Goal: Task Accomplishment & Management: Manage account settings

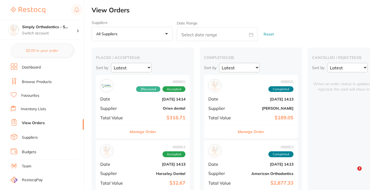
click at [47, 25] on h4 "Simply Orthodontics - S..." at bounding box center [49, 27] width 54 height 5
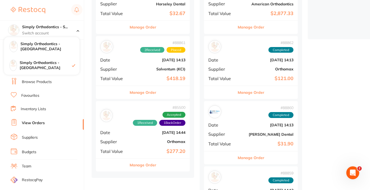
scroll to position [170, 0]
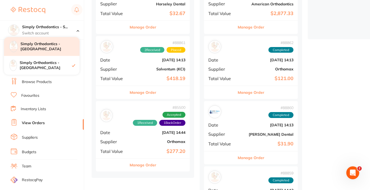
click at [45, 46] on h4 "Simply Orthodontics - [GEOGRAPHIC_DATA]" at bounding box center [49, 46] width 59 height 11
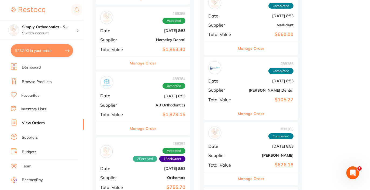
click at [147, 123] on button "Manage Order" at bounding box center [143, 128] width 27 height 13
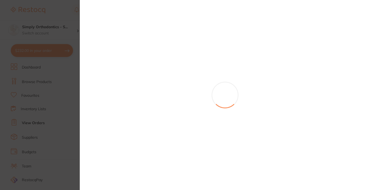
click at [147, 123] on section at bounding box center [185, 95] width 370 height 190
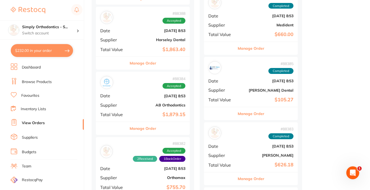
click at [145, 127] on button "Manage Order" at bounding box center [143, 128] width 27 height 13
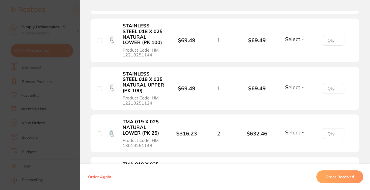
scroll to position [168, 0]
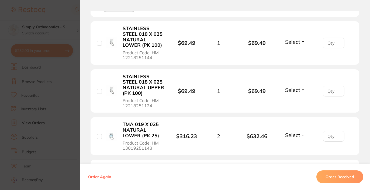
click at [294, 45] on span "Select" at bounding box center [292, 42] width 15 height 7
click at [294, 54] on span "Received" at bounding box center [295, 53] width 14 height 4
click at [293, 91] on span "Select" at bounding box center [292, 90] width 15 height 7
click at [293, 101] on span "Received" at bounding box center [295, 102] width 14 height 4
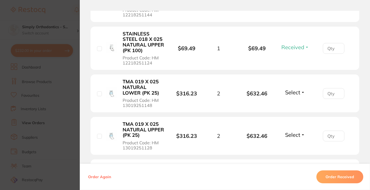
scroll to position [214, 0]
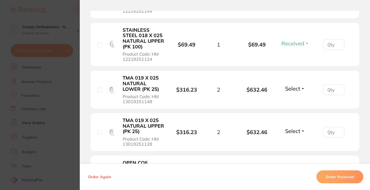
click at [294, 89] on span "Select" at bounding box center [292, 88] width 15 height 7
click at [294, 98] on button "Received" at bounding box center [295, 100] width 14 height 8
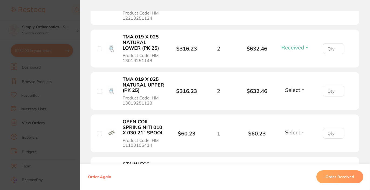
scroll to position [269, 0]
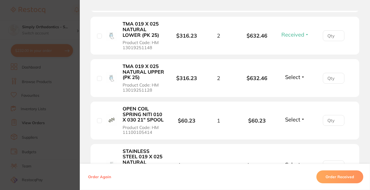
click at [290, 78] on span "Select" at bounding box center [292, 77] width 15 height 7
click at [291, 89] on span "Received" at bounding box center [295, 89] width 14 height 4
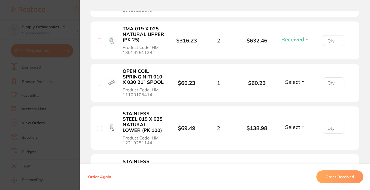
scroll to position [323, 0]
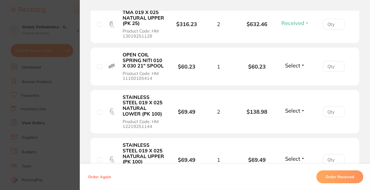
click at [291, 66] on span "Select" at bounding box center [292, 65] width 15 height 7
click at [291, 78] on span "Received" at bounding box center [295, 77] width 14 height 4
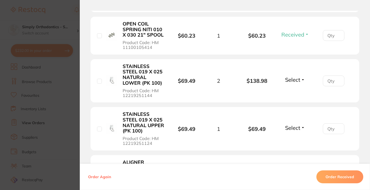
scroll to position [370, 0]
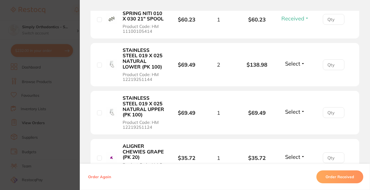
click at [291, 67] on button "Select" at bounding box center [294, 63] width 23 height 7
click at [293, 77] on span "Received" at bounding box center [295, 75] width 14 height 4
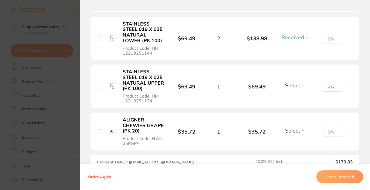
scroll to position [409, 0]
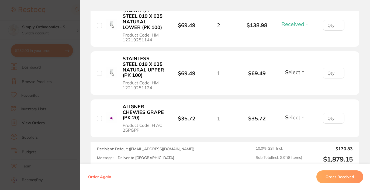
click at [293, 78] on div "Select Received Back Order" at bounding box center [294, 73] width 23 height 9
click at [293, 75] on span "Select" at bounding box center [292, 72] width 15 height 7
click at [293, 84] on span "Received" at bounding box center [295, 84] width 14 height 4
click at [290, 117] on span "Select" at bounding box center [292, 117] width 15 height 7
click at [291, 131] on span "Received" at bounding box center [295, 129] width 14 height 4
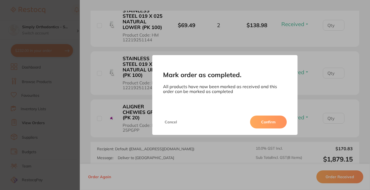
scroll to position [219, 0]
click at [277, 124] on button "Confirm" at bounding box center [268, 122] width 37 height 13
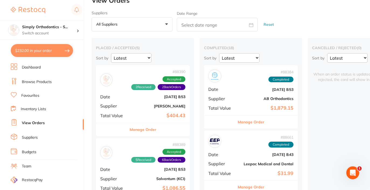
scroll to position [11, 0]
